Goal: Information Seeking & Learning: Find contact information

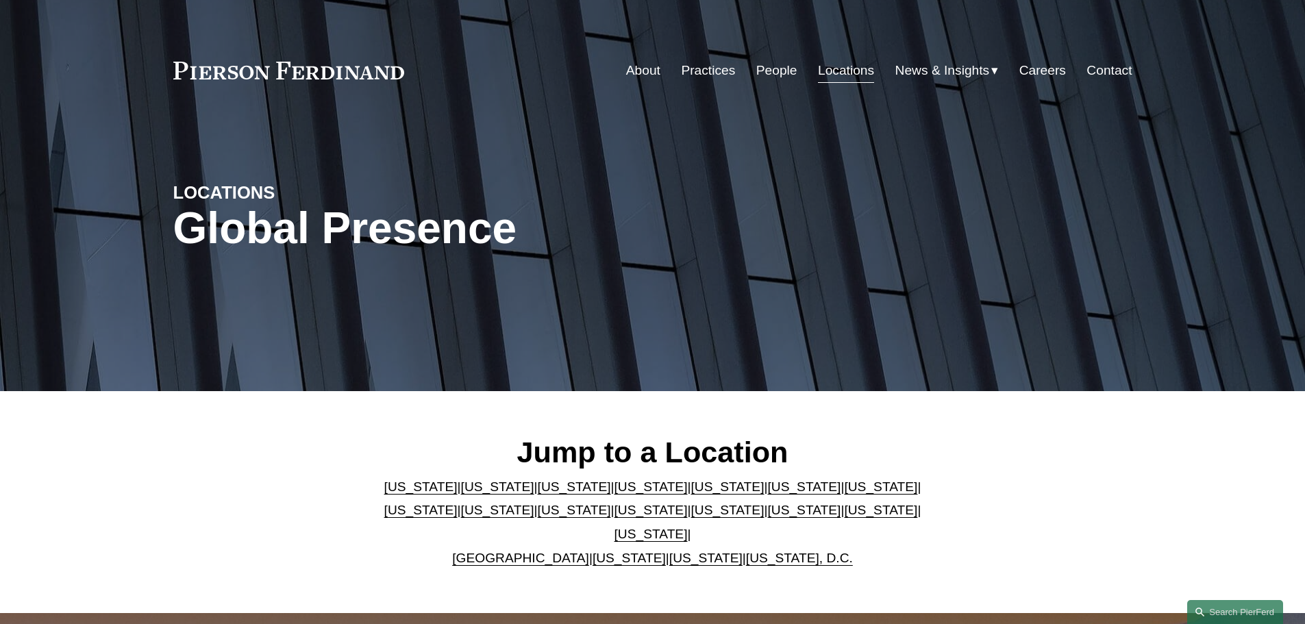
click at [690, 493] on link "Florida" at bounding box center [726, 486] width 73 height 14
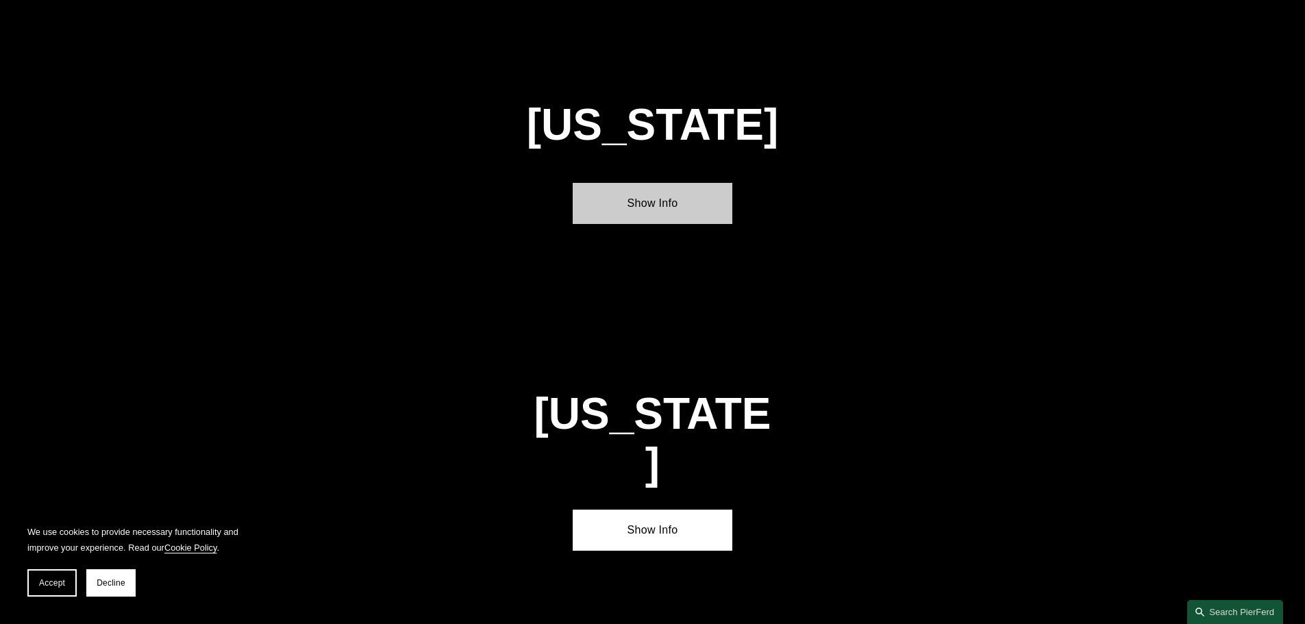
scroll to position [1776, 0]
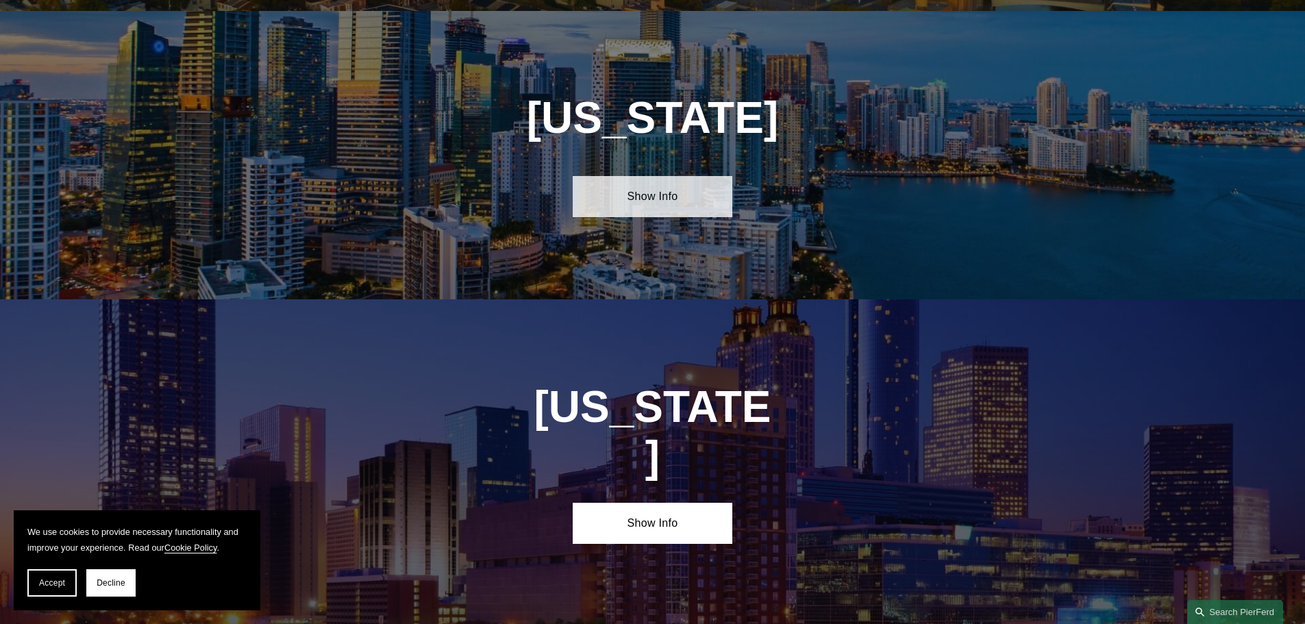
click at [627, 181] on link "Show Info" at bounding box center [652, 196] width 160 height 41
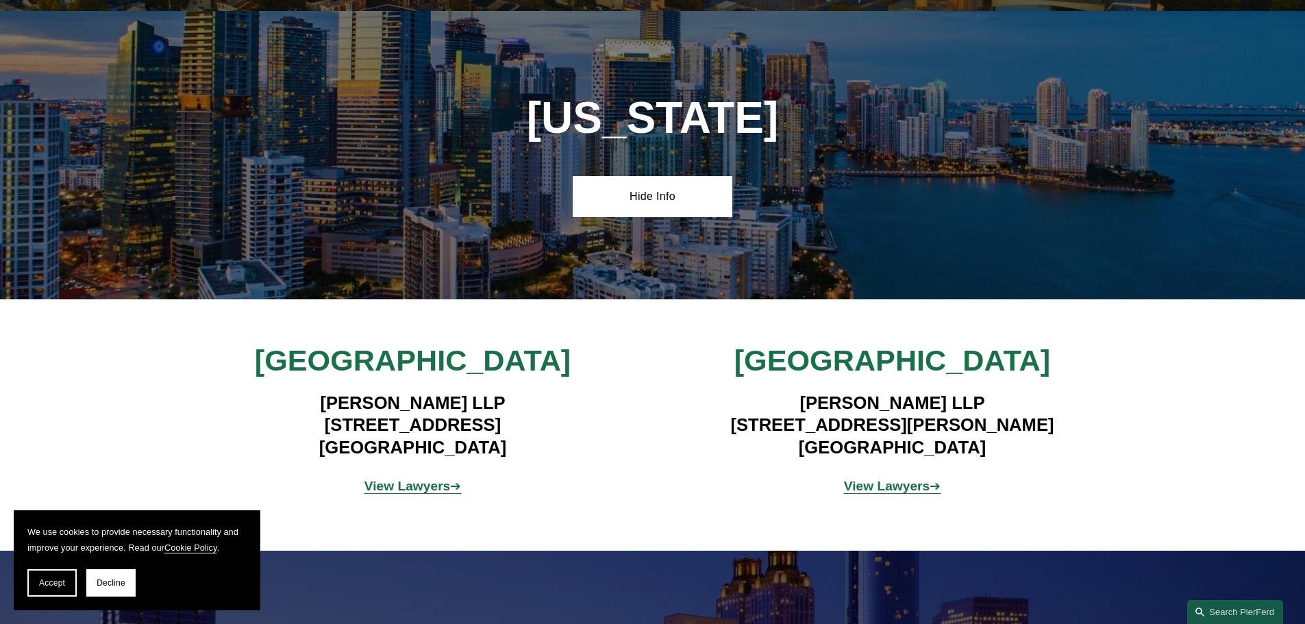
click at [381, 481] on strong "View Lawyers" at bounding box center [407, 486] width 86 height 14
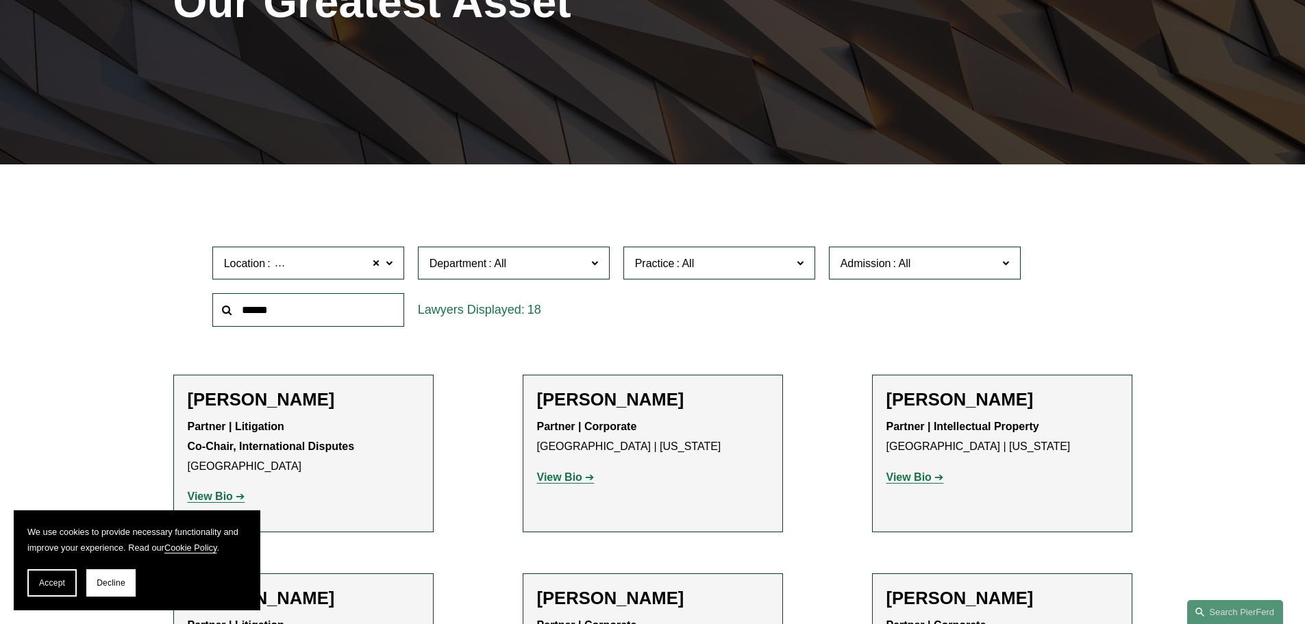
scroll to position [68, 0]
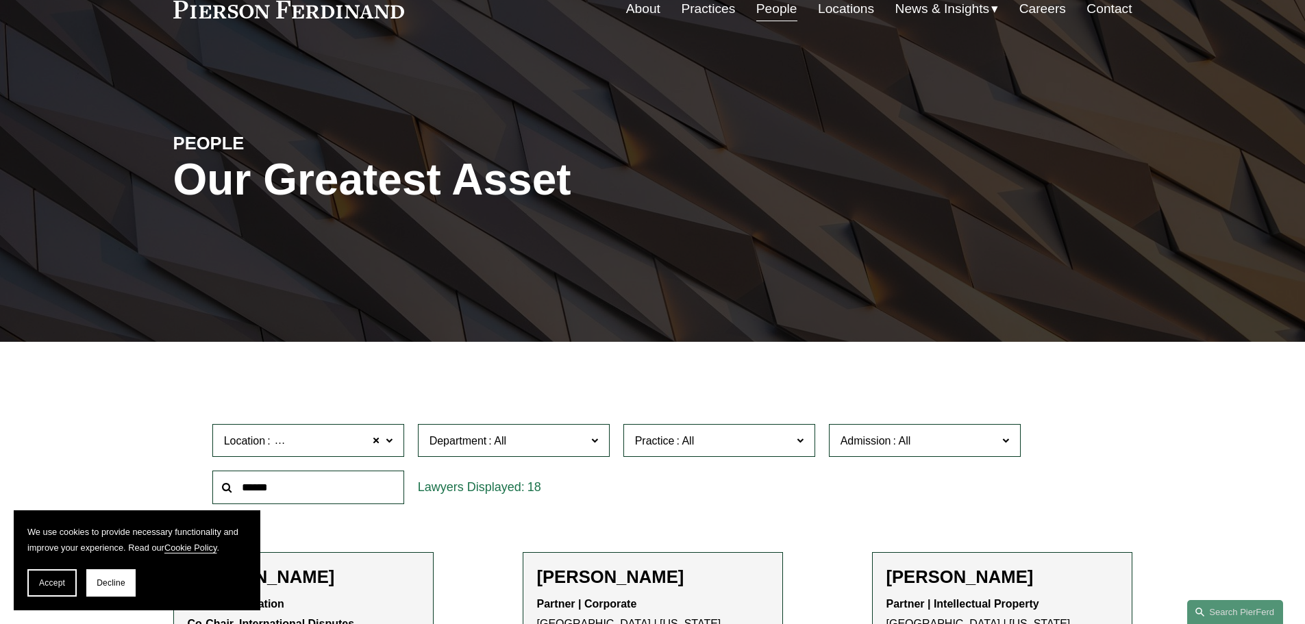
click at [349, 443] on span "Location Miami" at bounding box center [302, 440] width 157 height 18
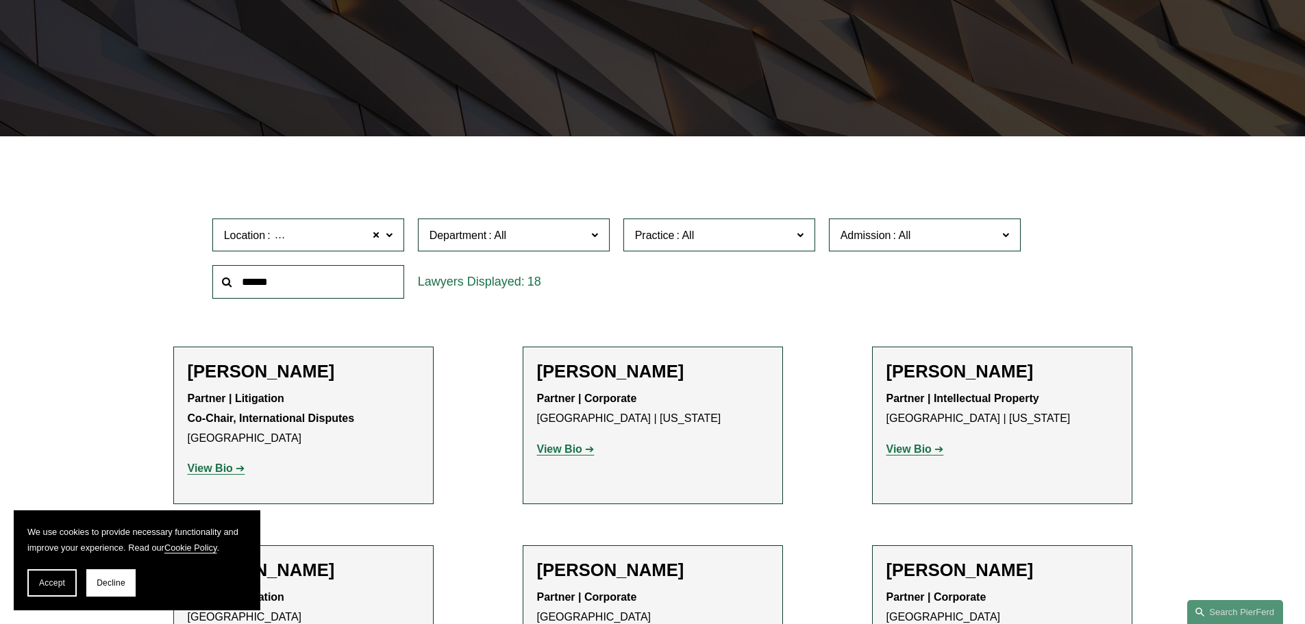
scroll to position [616, 0]
click at [0, 0] on link "Tampa" at bounding box center [0, 0] width 0 height 0
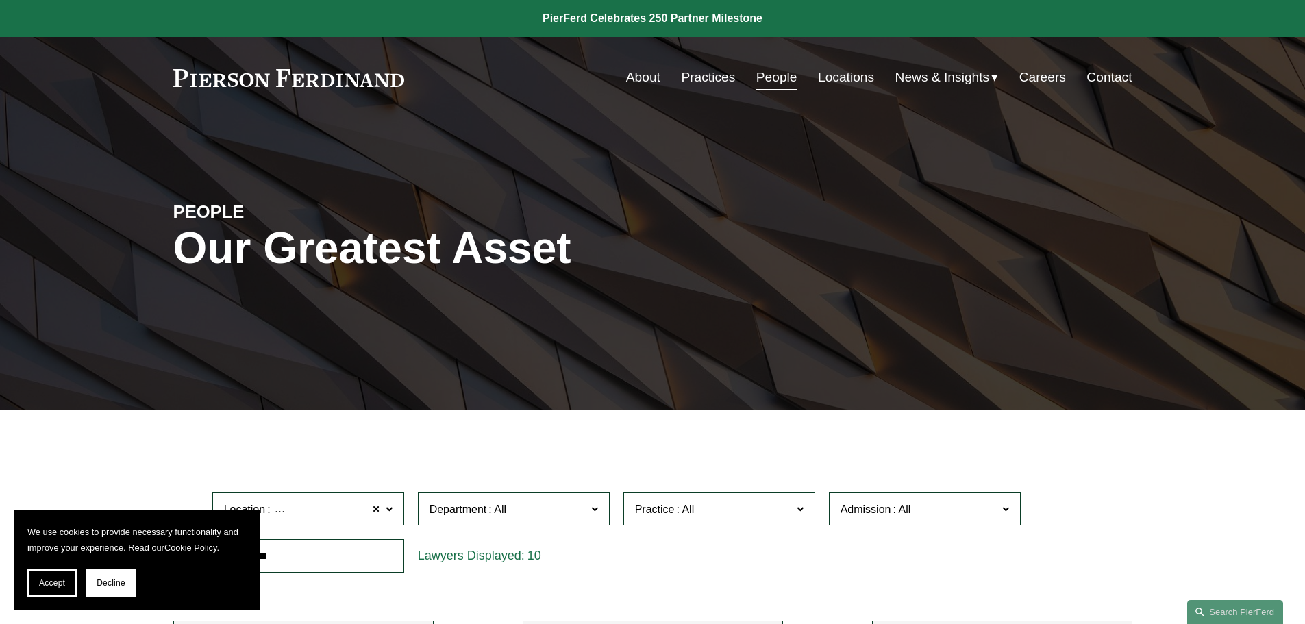
click at [697, 72] on link "Practices" at bounding box center [708, 77] width 54 height 26
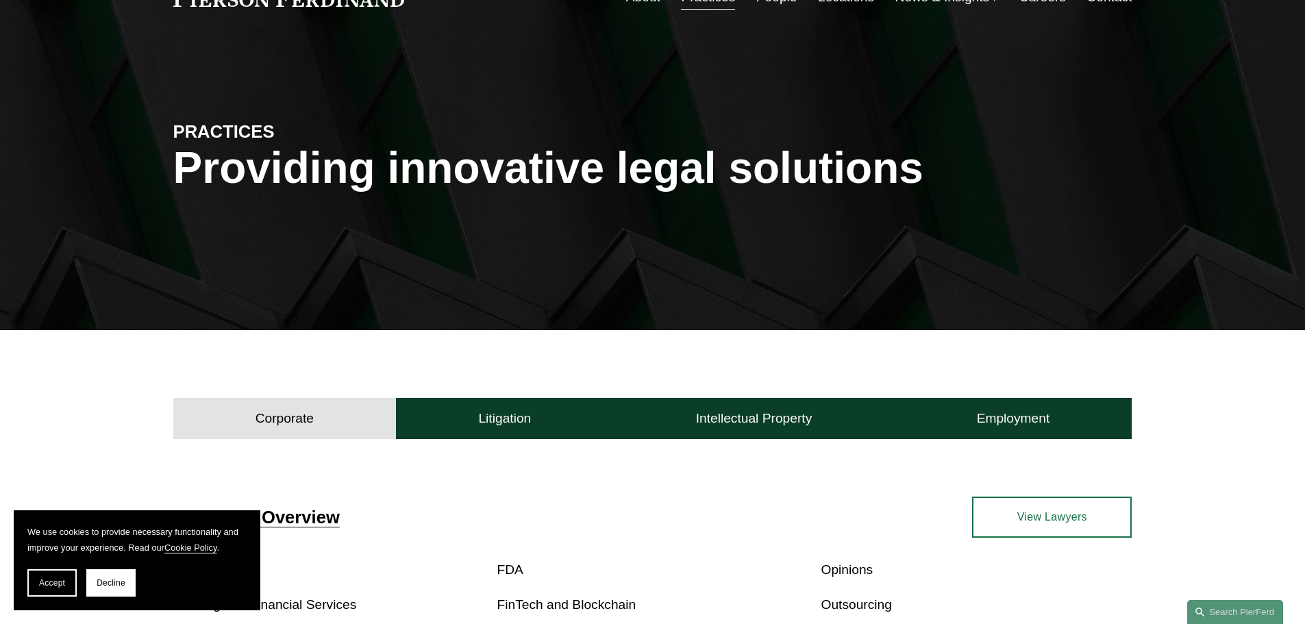
scroll to position [274, 0]
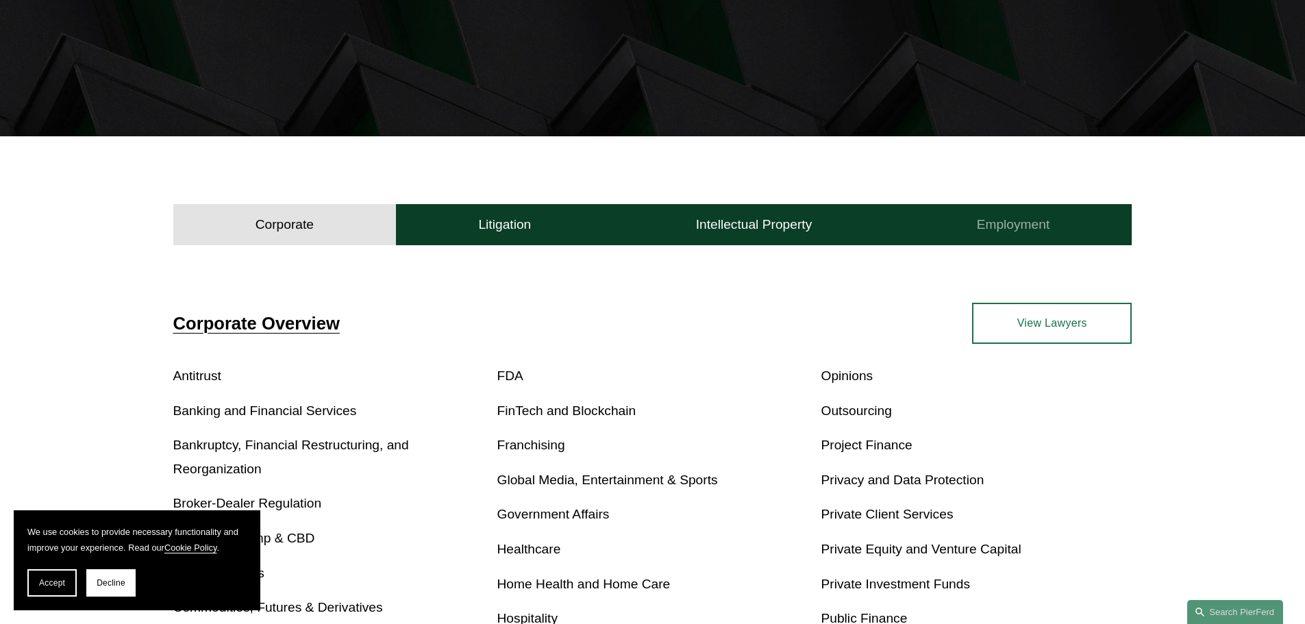
click at [1022, 221] on h4 "Employment" at bounding box center [1013, 224] width 73 height 16
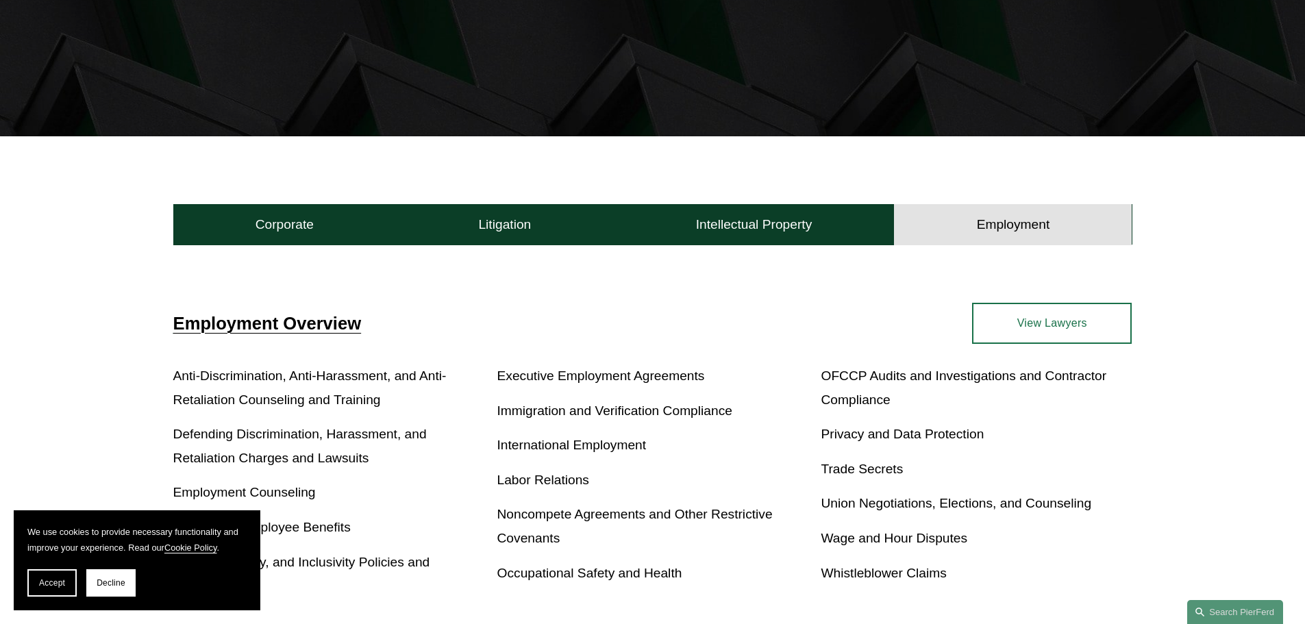
scroll to position [411, 0]
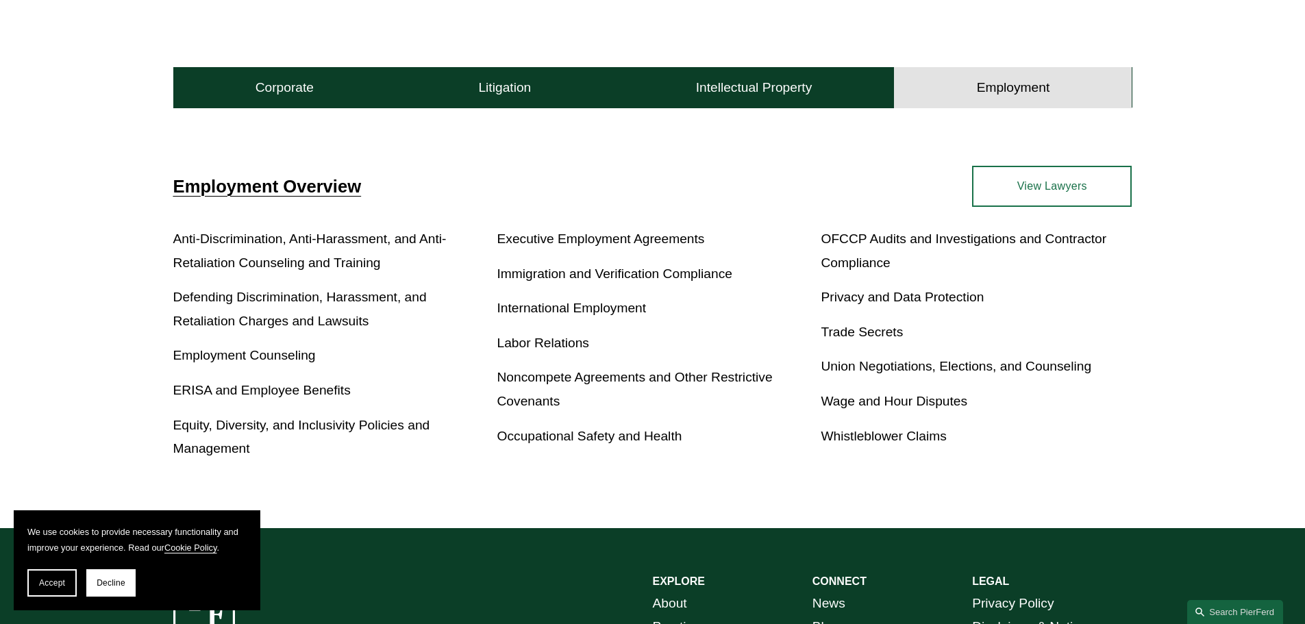
click at [1055, 187] on link "View Lawyers" at bounding box center [1052, 186] width 160 height 41
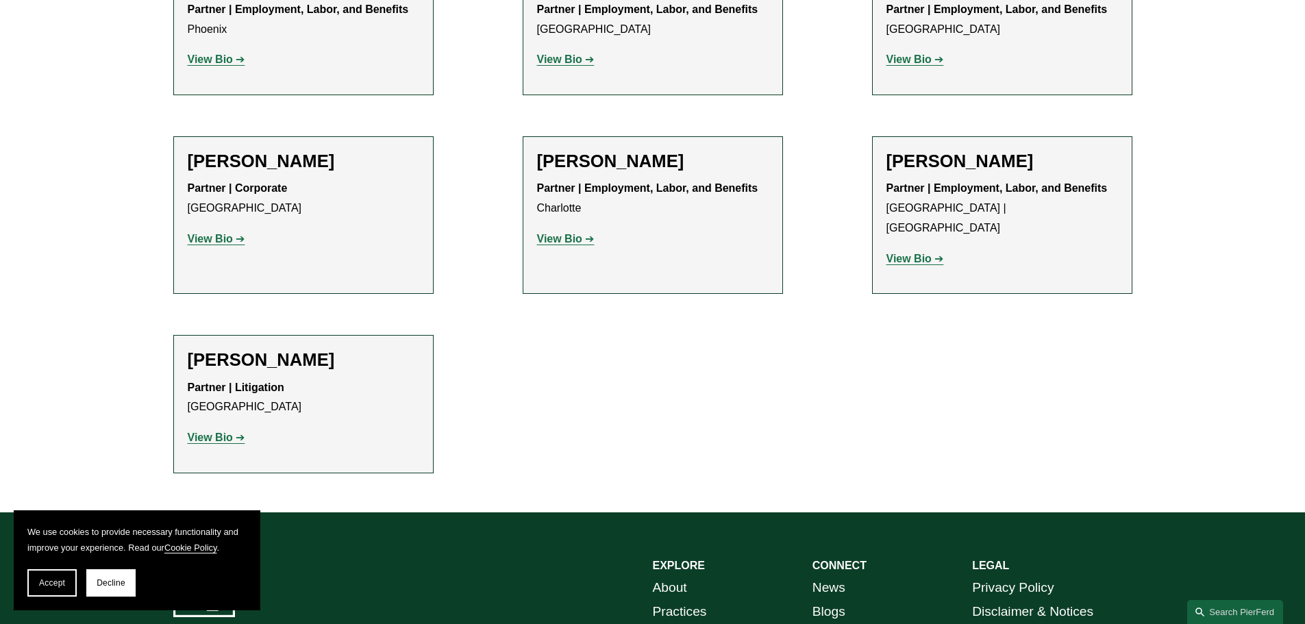
scroll to position [2328, 0]
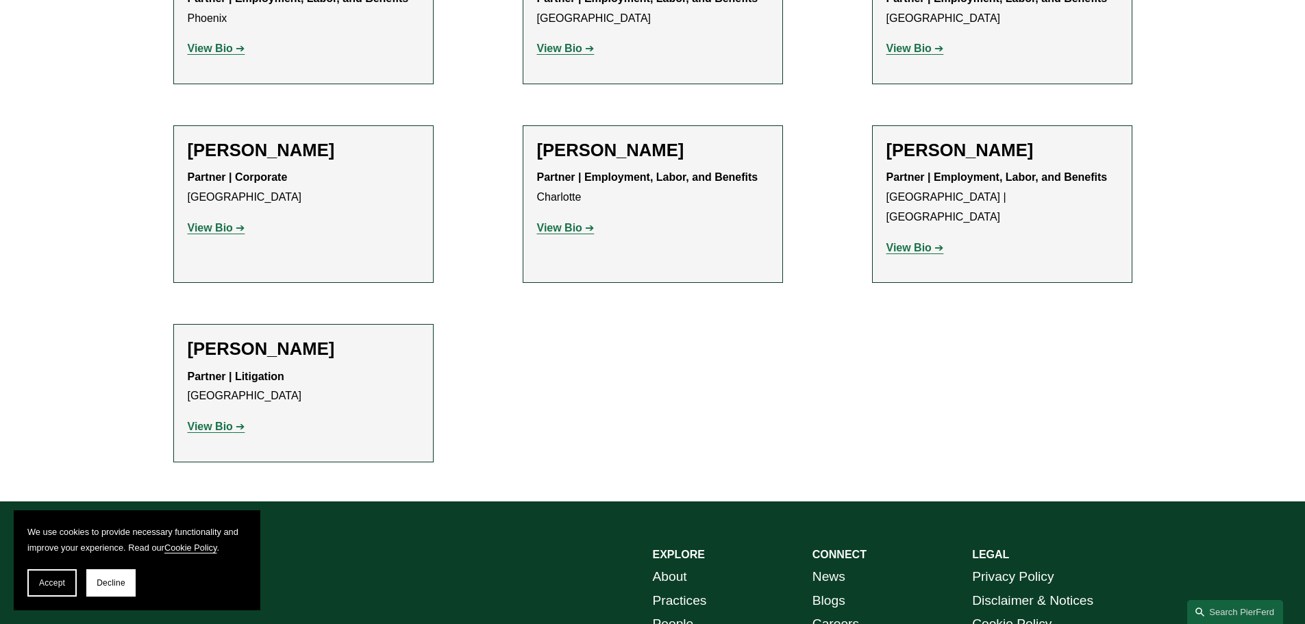
click at [557, 222] on strong "View Bio" at bounding box center [559, 228] width 45 height 12
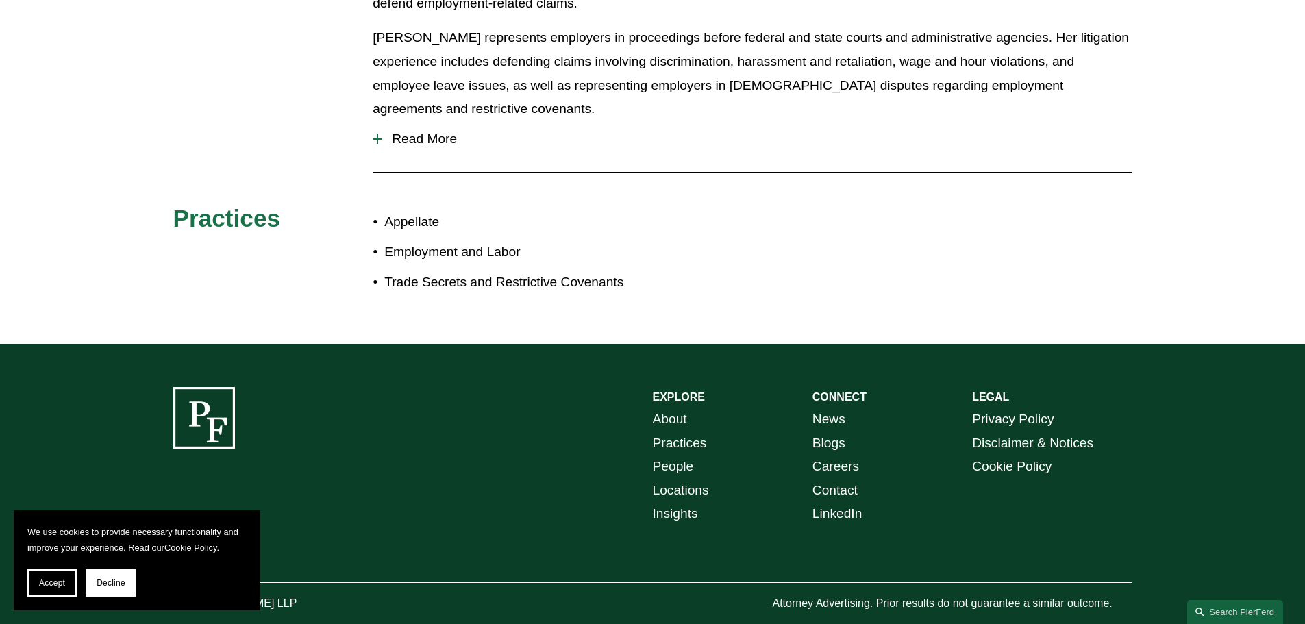
scroll to position [773, 0]
